Goal: Task Accomplishment & Management: Use online tool/utility

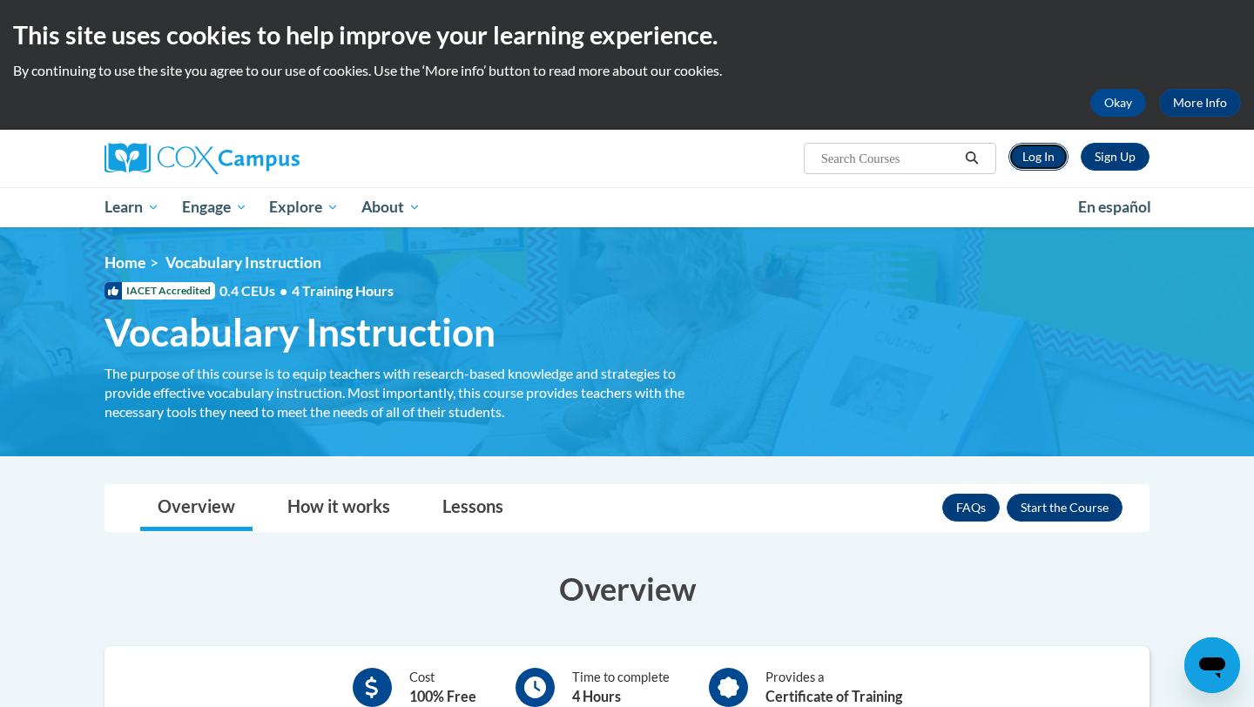
click at [1052, 158] on link "Log In" at bounding box center [1038, 157] width 60 height 28
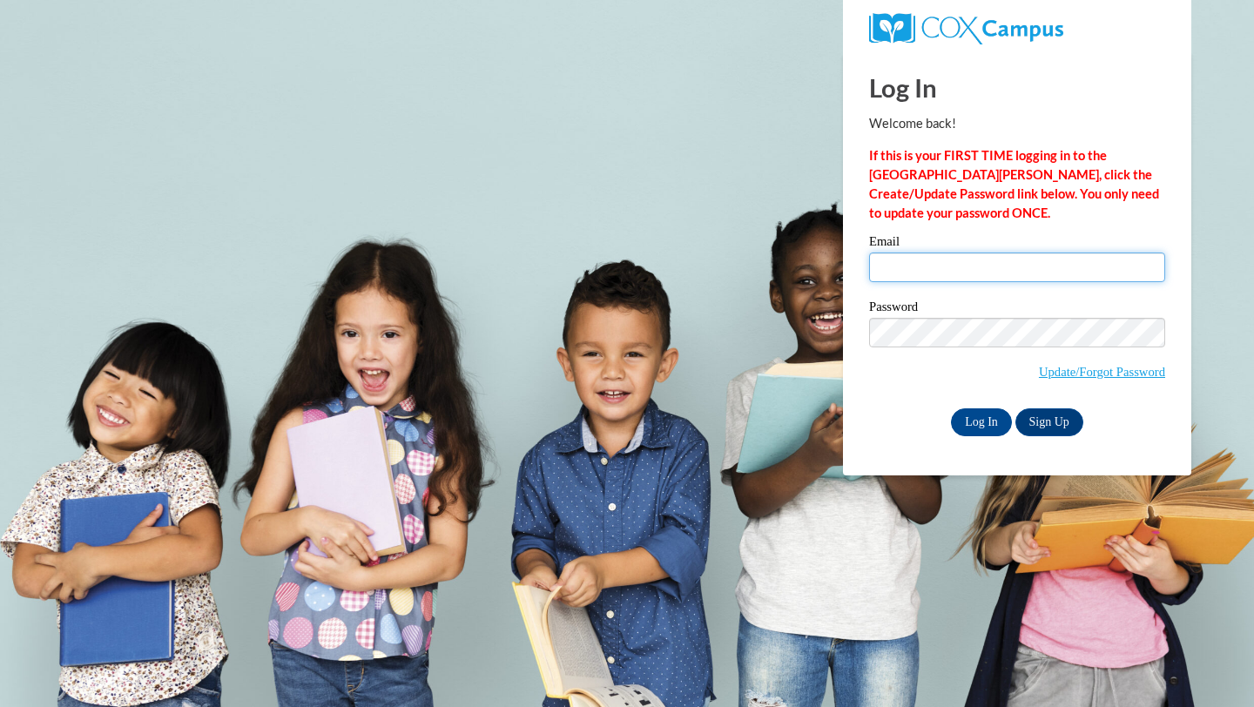
click at [995, 266] on input "Email" at bounding box center [1017, 268] width 296 height 30
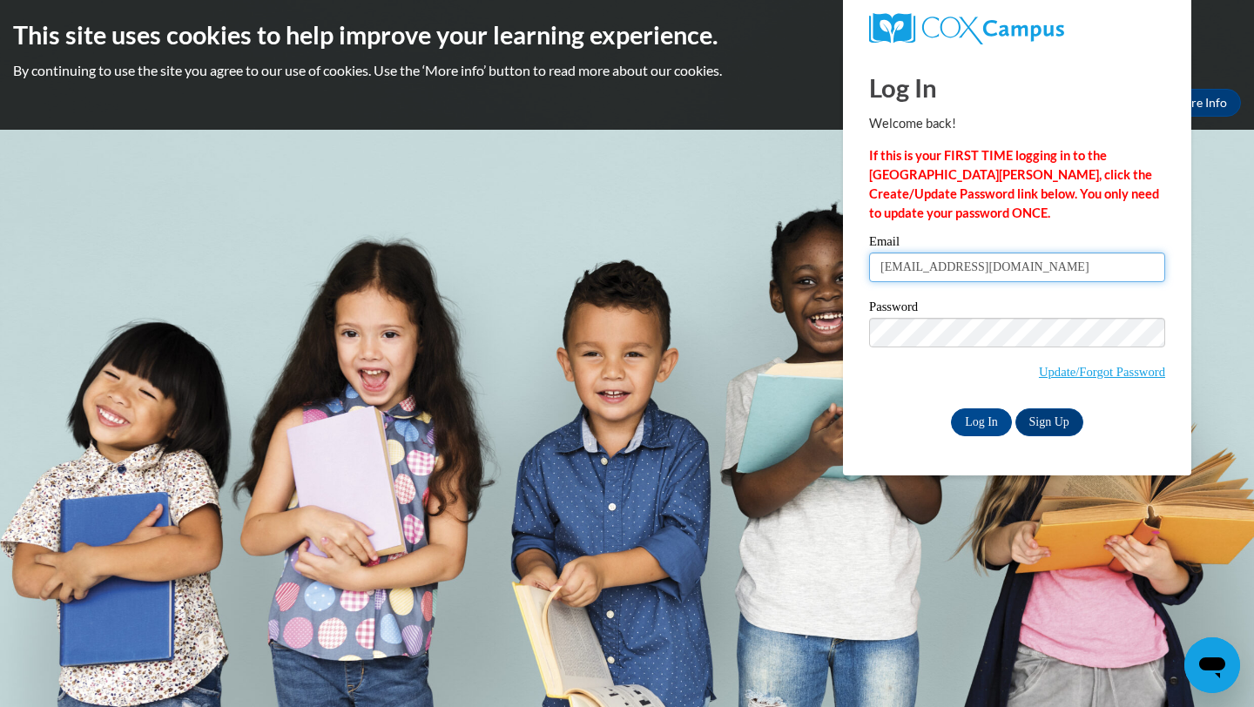
click at [1021, 271] on input "lgtank84@gmail.com" at bounding box center [1017, 268] width 296 height 30
type input "lgtank5420@ung.edu"
click at [978, 430] on input "Log In" at bounding box center [981, 422] width 61 height 28
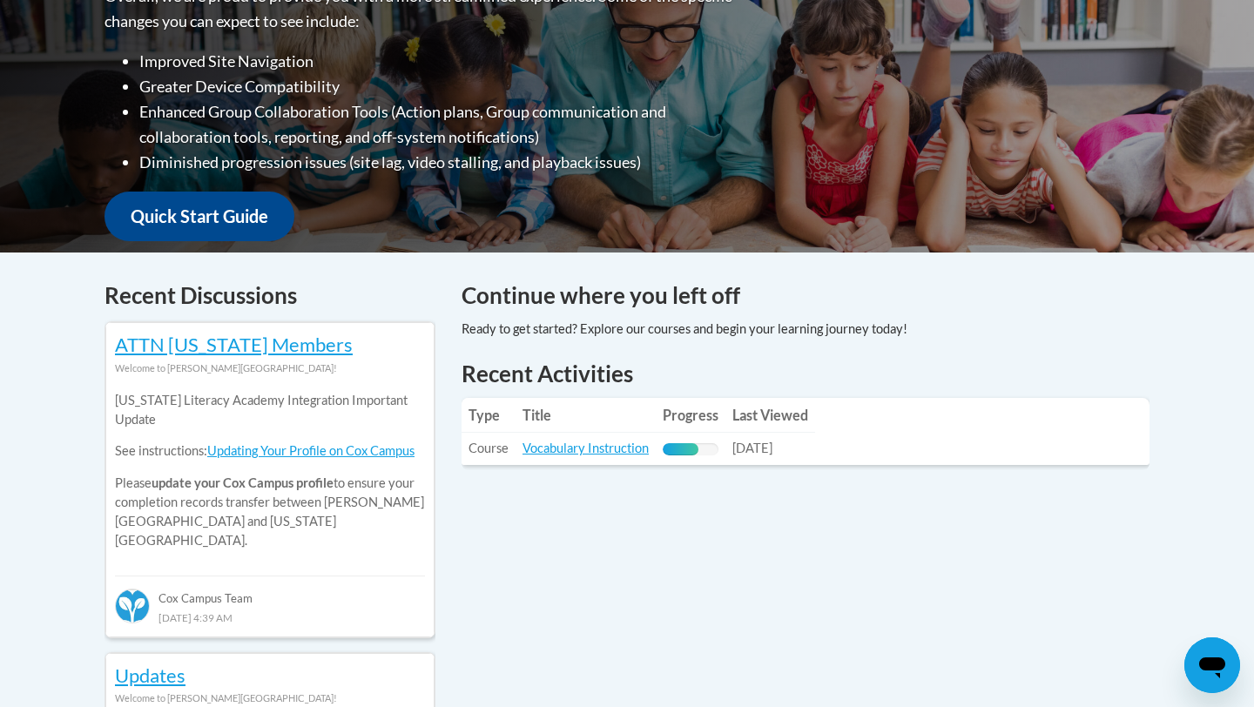
scroll to position [529, 0]
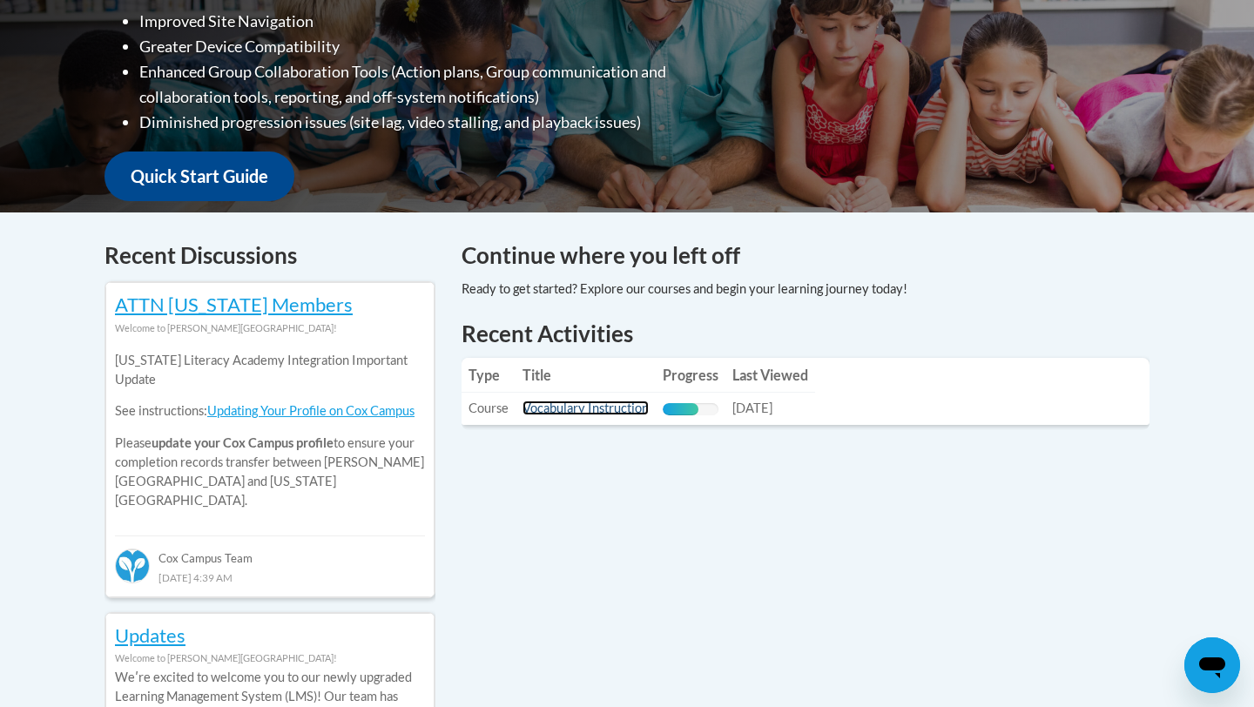
click at [614, 403] on link "Vocabulary Instruction" at bounding box center [585, 408] width 126 height 15
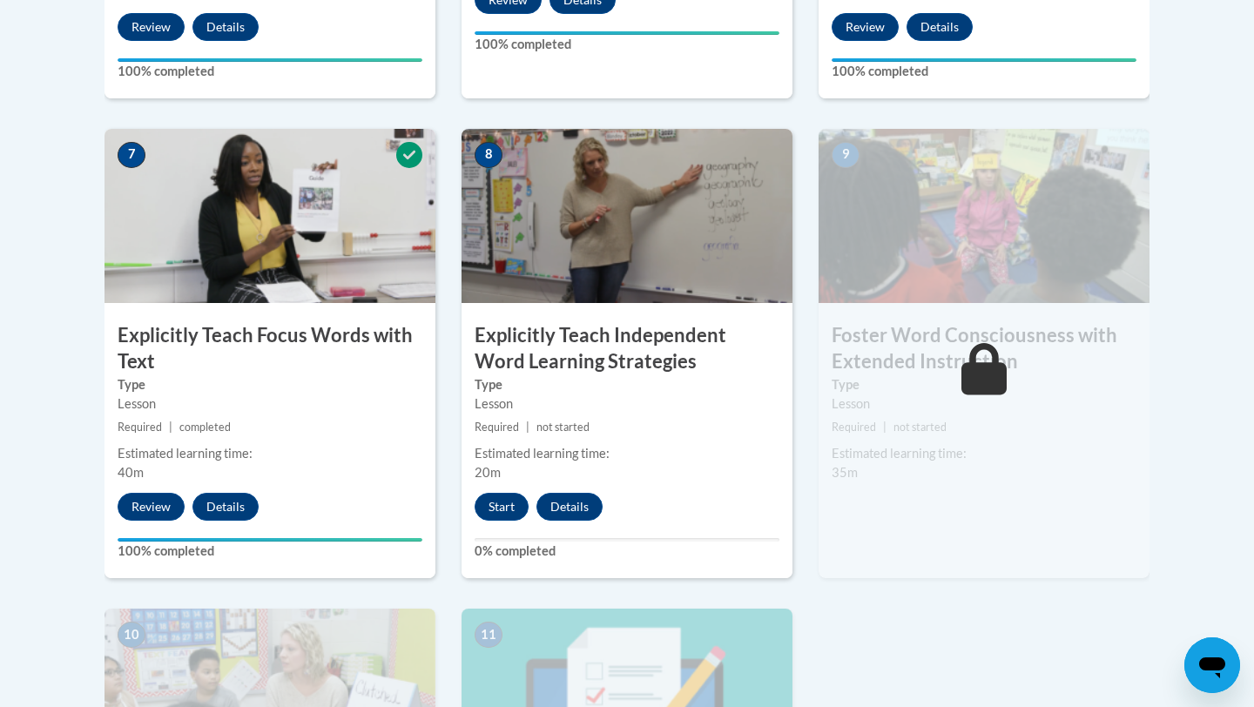
scroll to position [1419, 0]
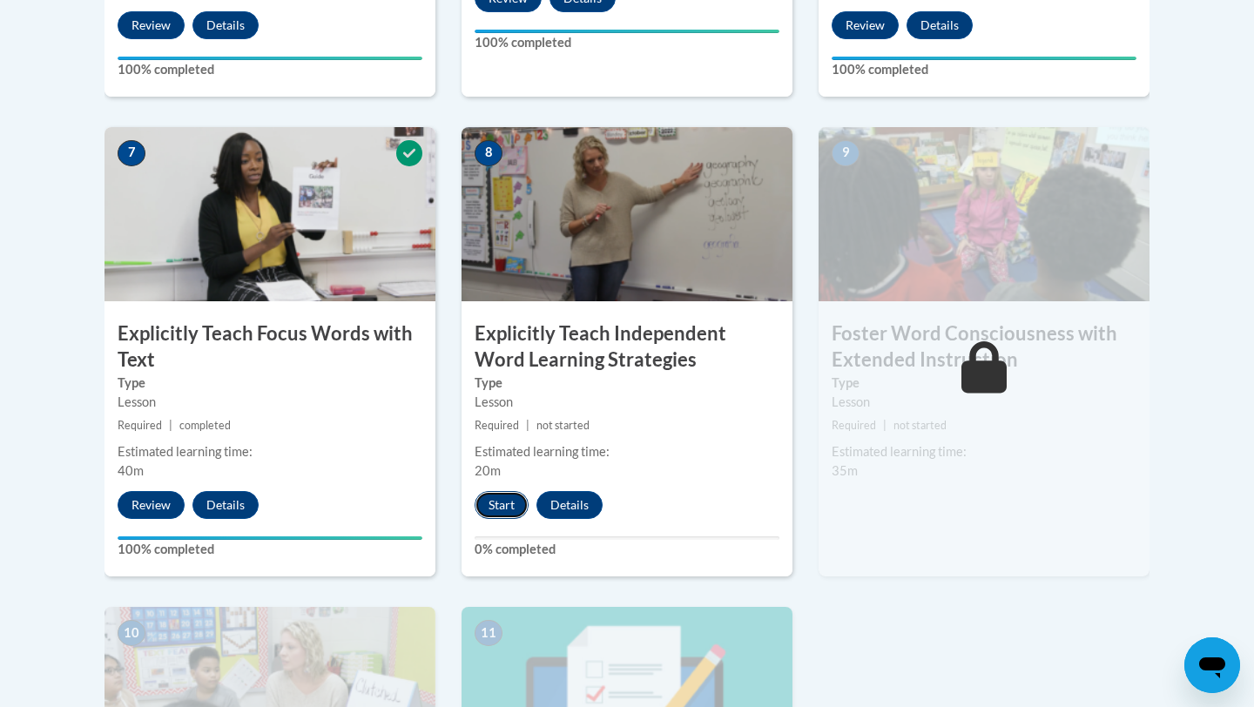
click at [501, 502] on button "Start" at bounding box center [502, 505] width 54 height 28
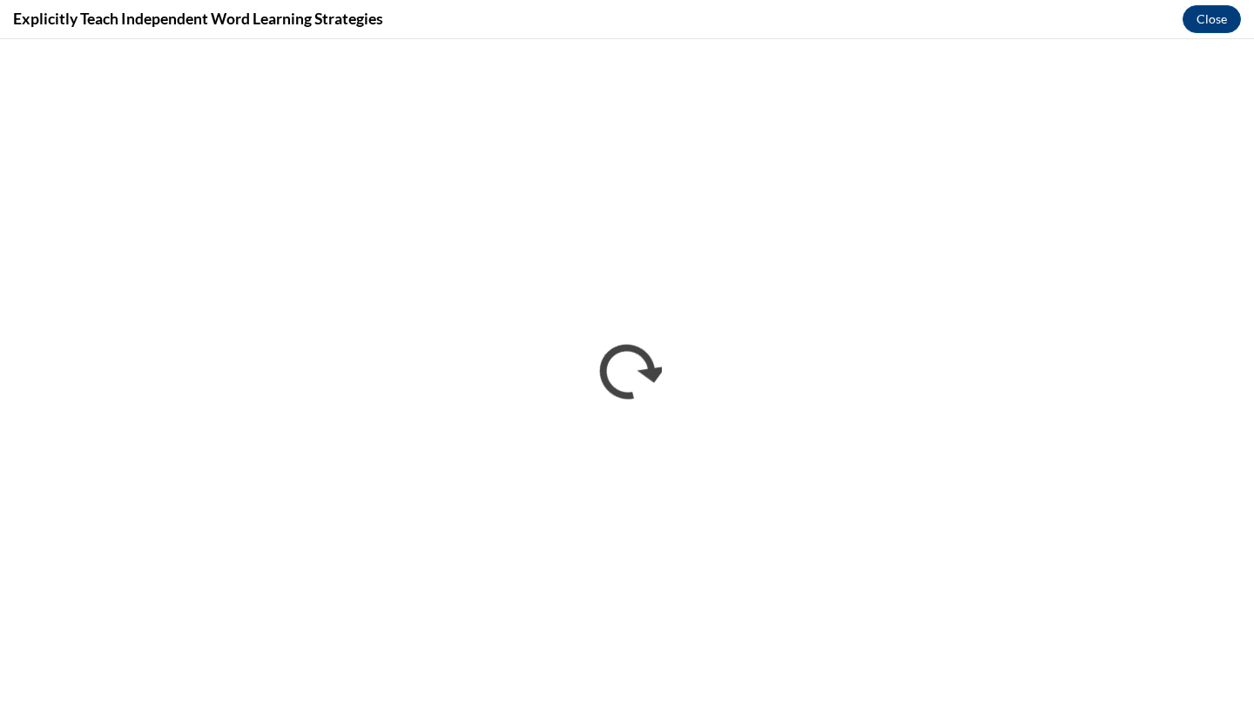
scroll to position [0, 0]
